Goal: Information Seeking & Learning: Learn about a topic

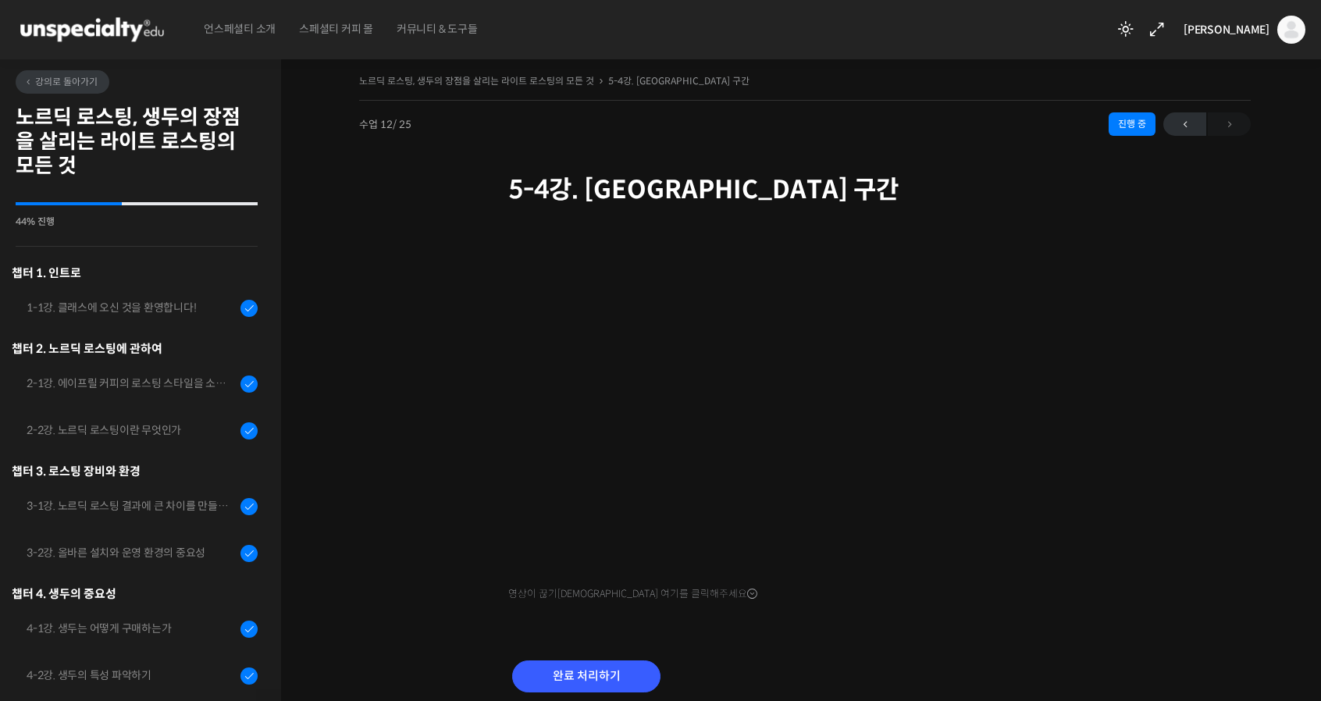
scroll to position [858, 0]
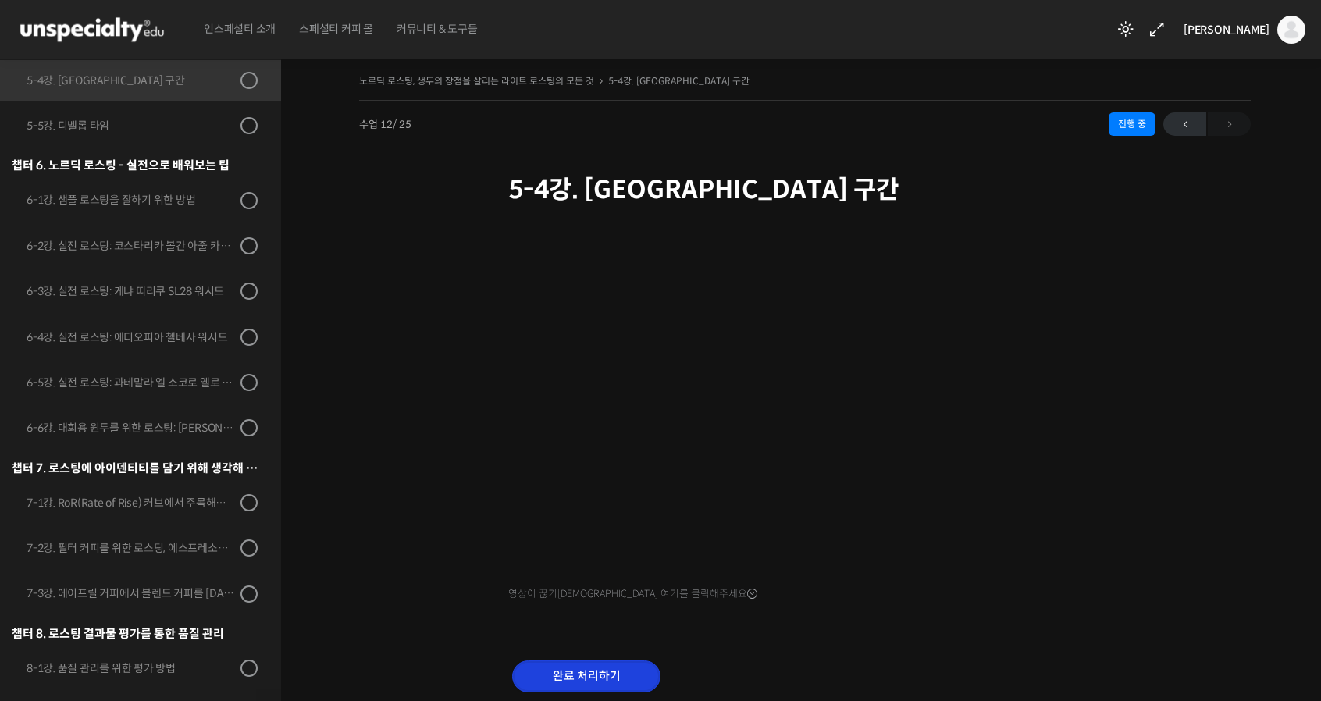
click at [570, 677] on input "완료 처리하기" at bounding box center [586, 677] width 148 height 32
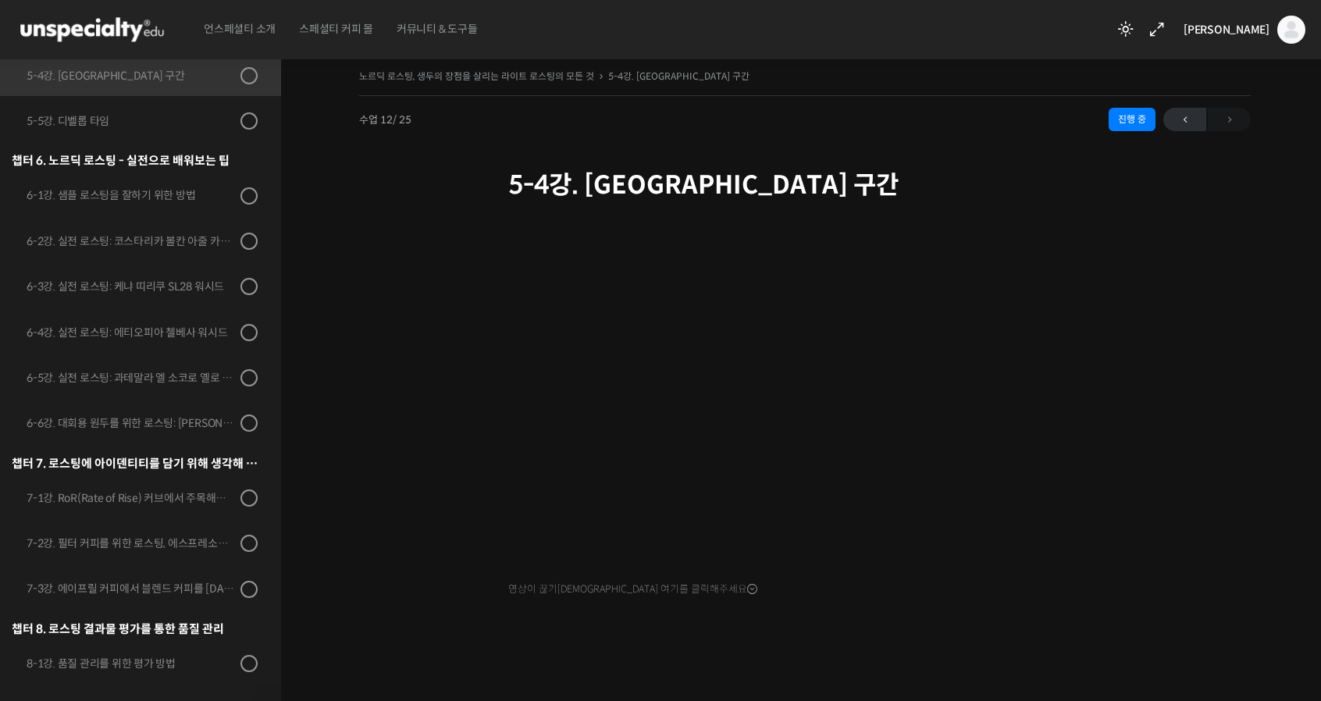
scroll to position [5, 0]
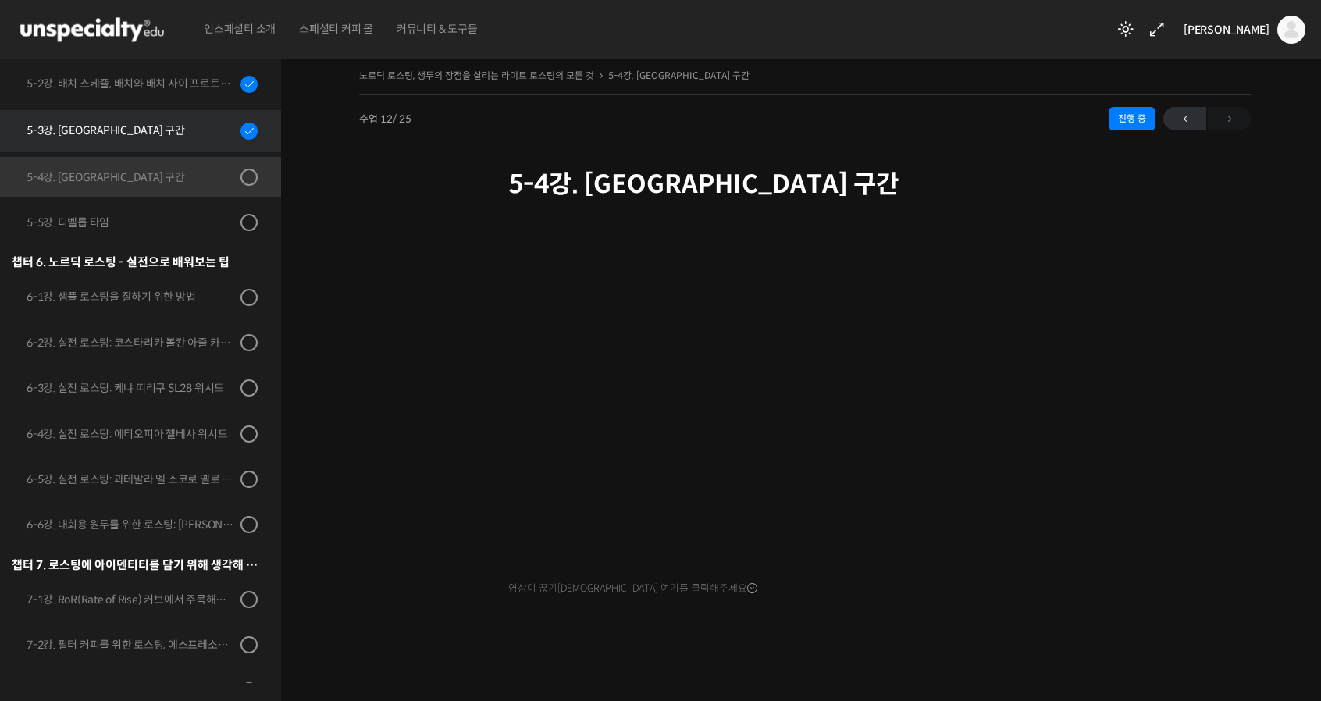
scroll to position [702, 0]
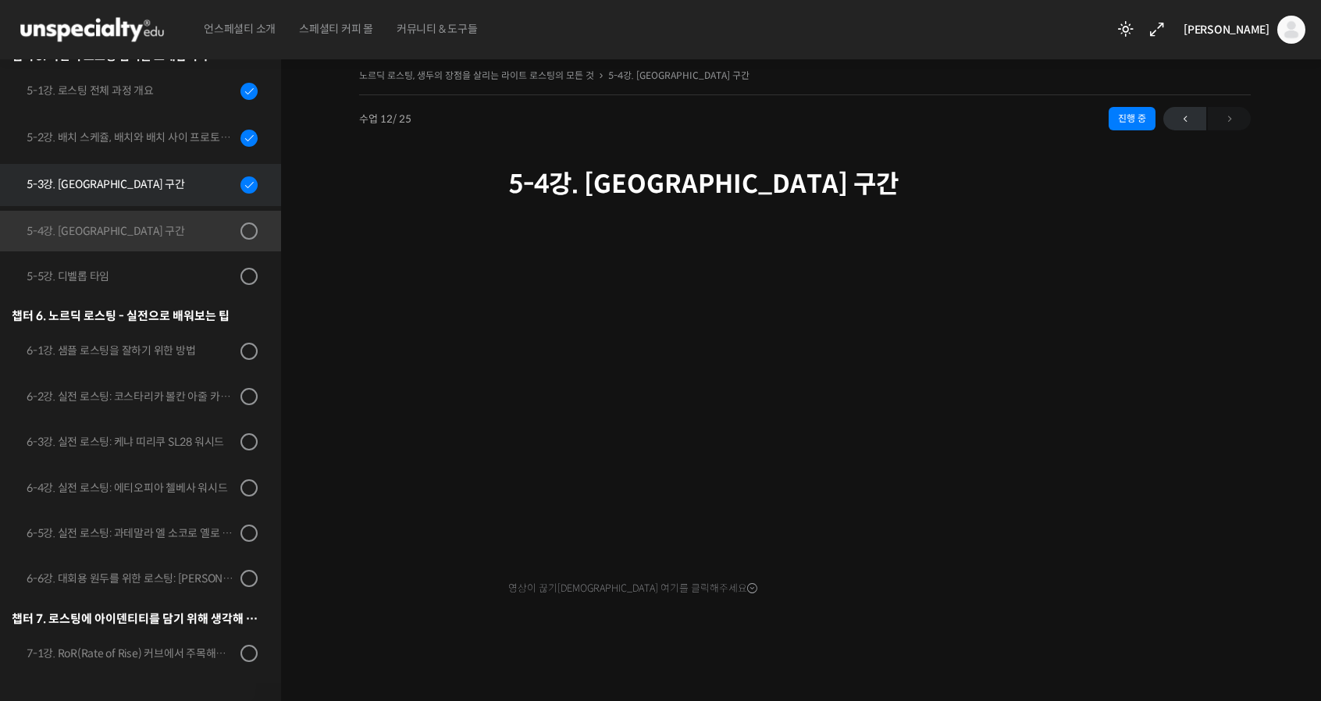
click at [134, 188] on div "5-3강. [GEOGRAPHIC_DATA] 구간" at bounding box center [131, 184] width 209 height 17
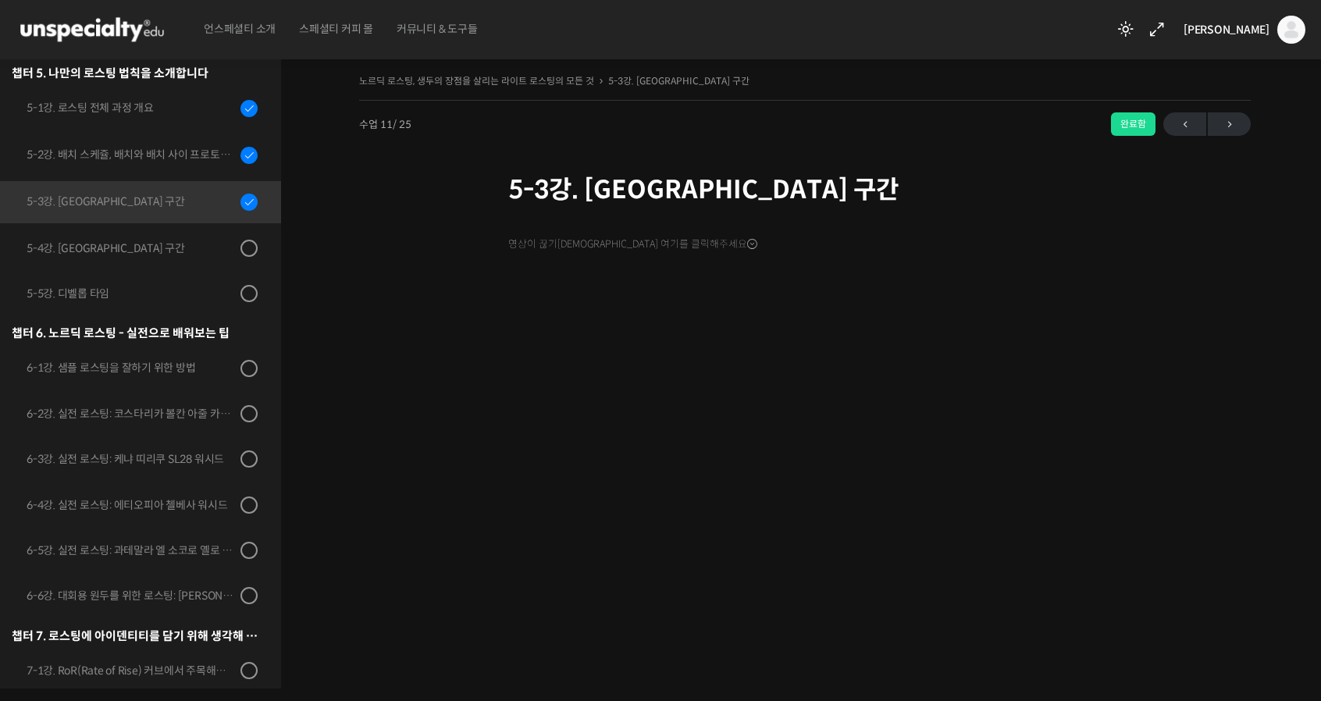
scroll to position [811, 0]
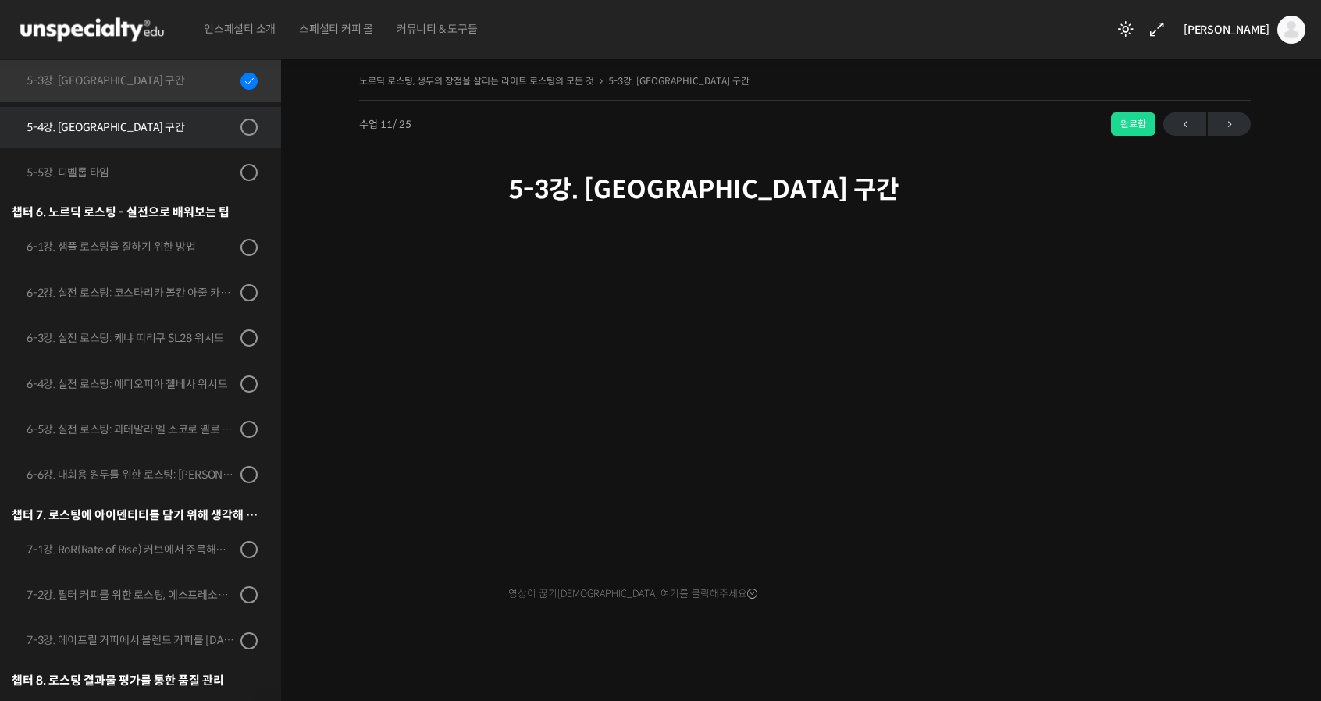
click at [139, 134] on div "5-4강. [GEOGRAPHIC_DATA] 구간" at bounding box center [131, 127] width 209 height 17
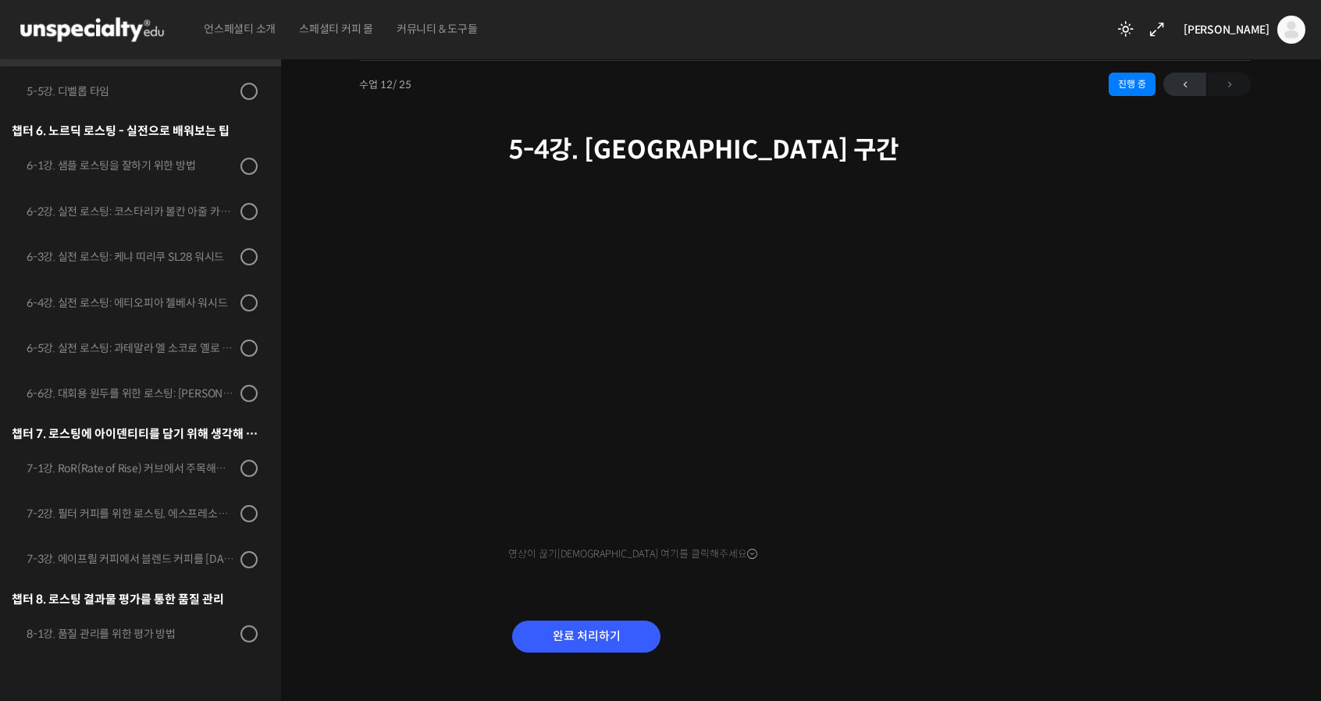
scroll to position [858, 0]
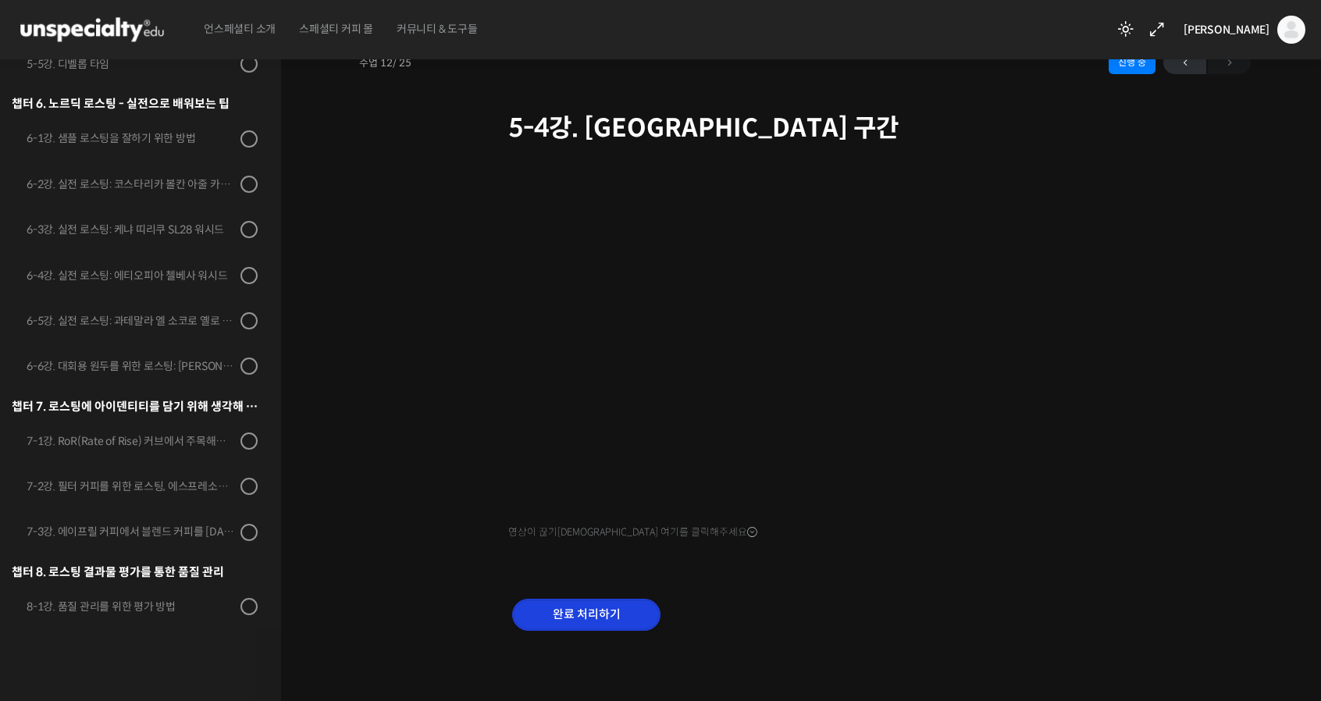
click at [608, 605] on input "완료 처리하기" at bounding box center [586, 615] width 148 height 32
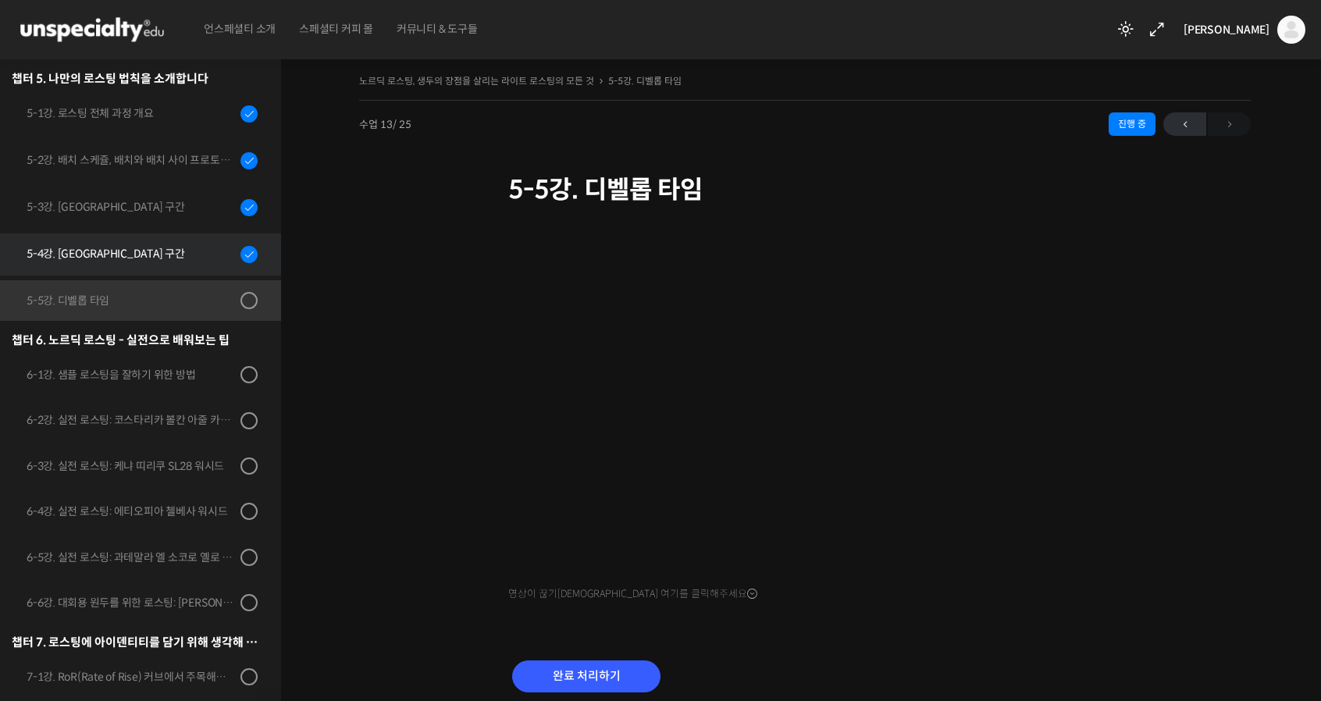
scroll to position [679, 0]
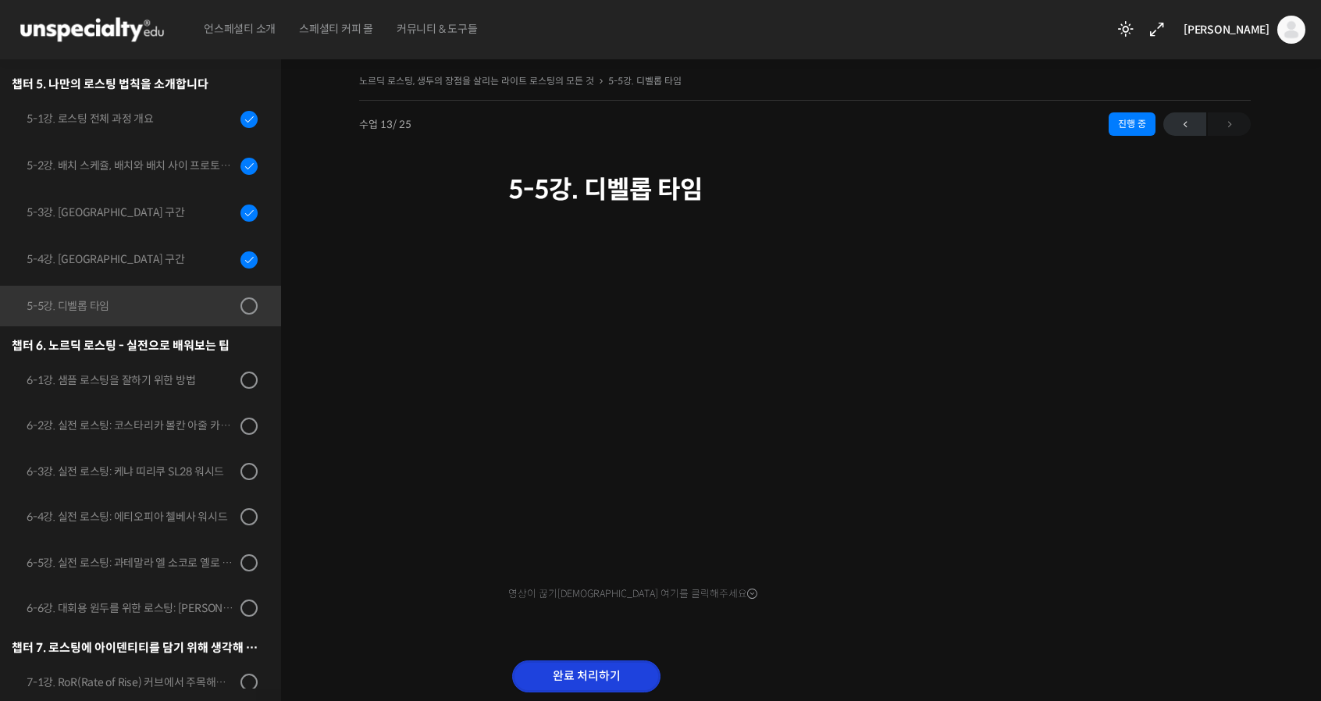
click at [584, 680] on input "완료 처리하기" at bounding box center [586, 677] width 148 height 32
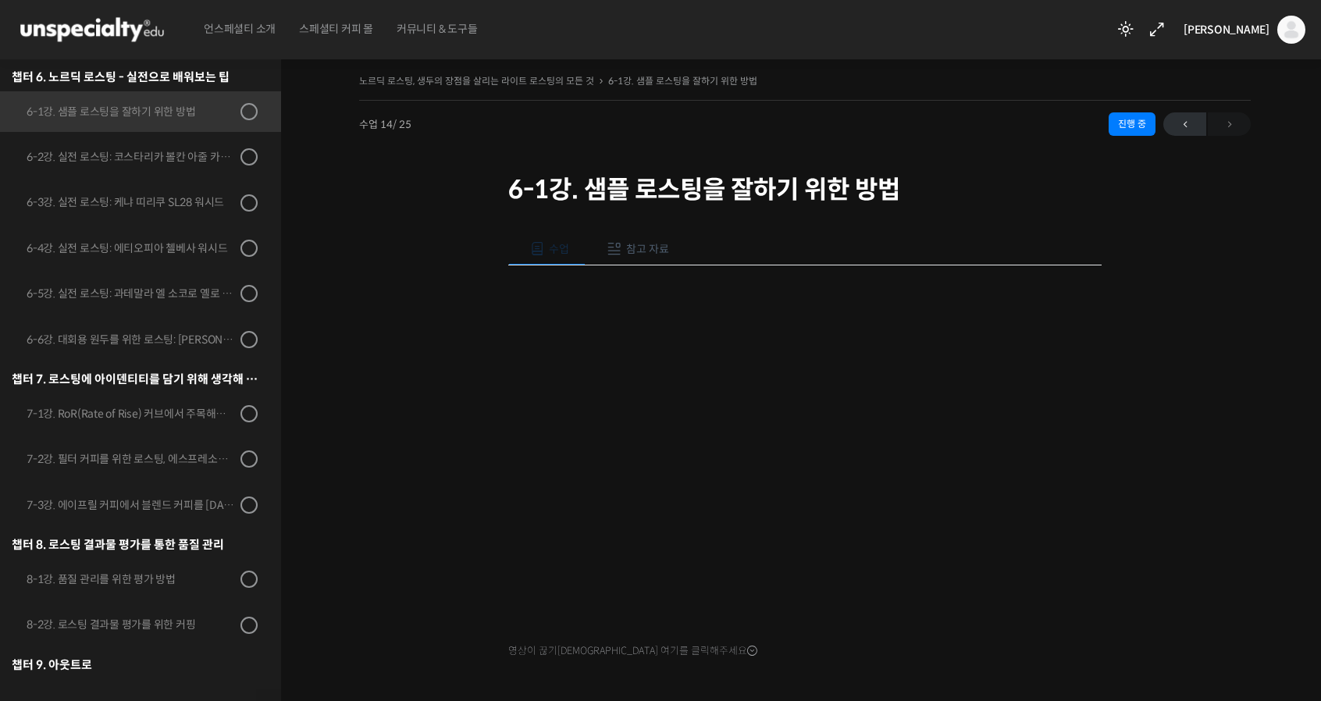
scroll to position [993, 0]
